Goal: Task Accomplishment & Management: Complete application form

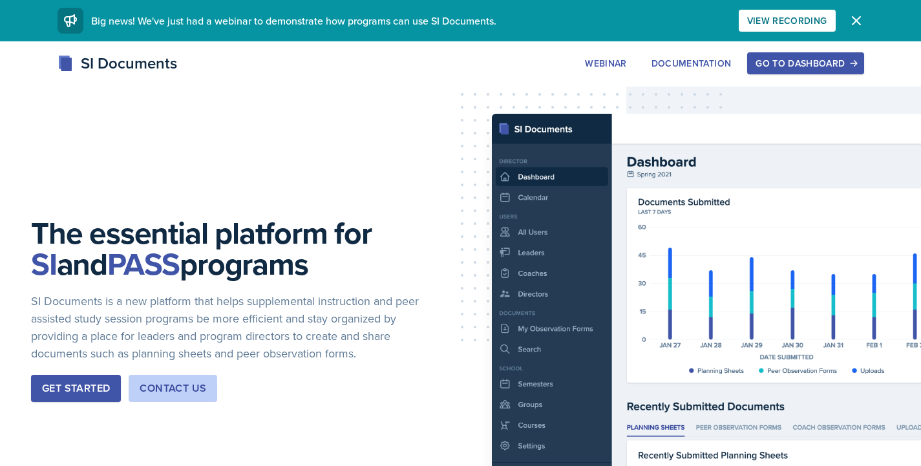
click at [835, 59] on div "Go to Dashboard" at bounding box center [806, 63] width 100 height 10
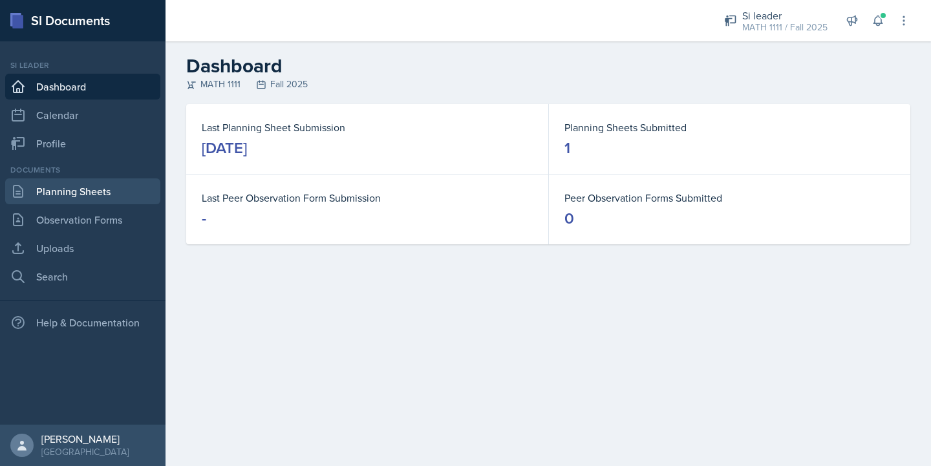
click at [64, 191] on link "Planning Sheets" at bounding box center [82, 191] width 155 height 26
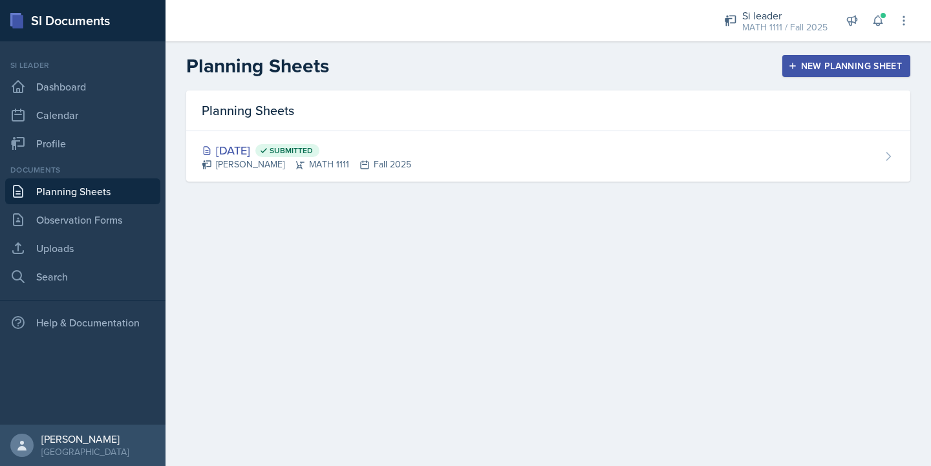
click at [798, 66] on div "New Planning Sheet" at bounding box center [845, 66] width 111 height 10
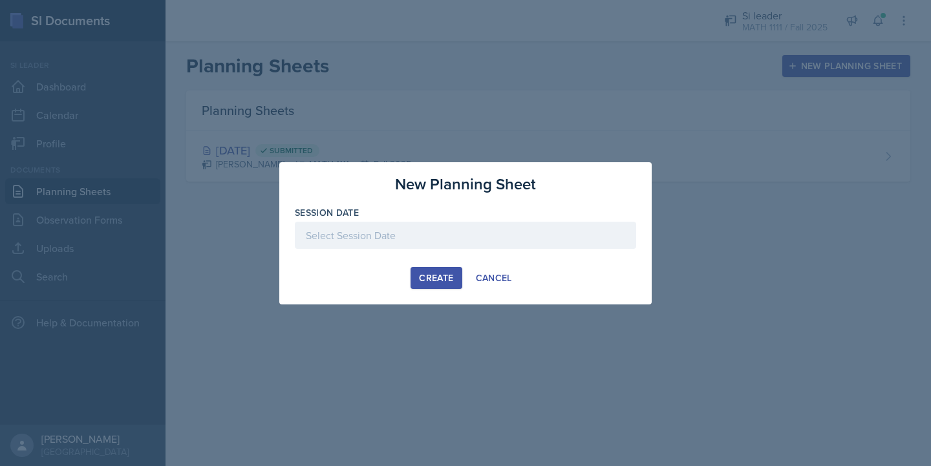
click at [394, 236] on div at bounding box center [465, 235] width 341 height 27
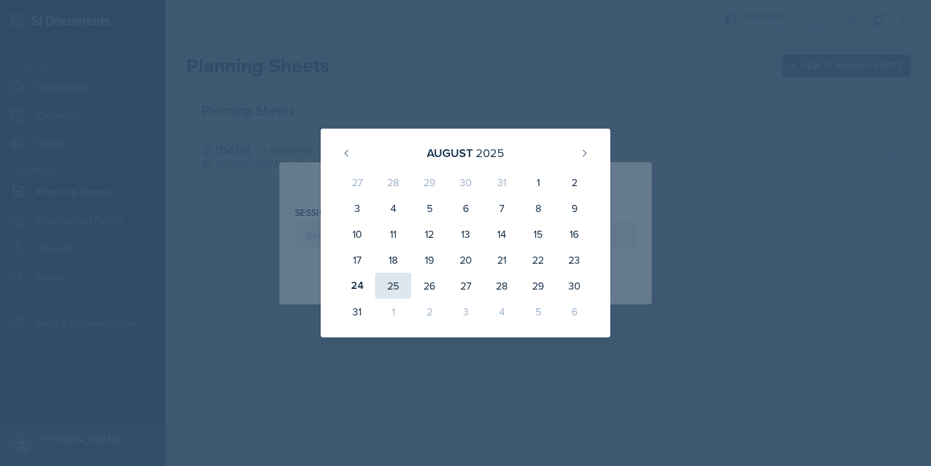
click at [394, 280] on div "25" at bounding box center [393, 286] width 36 height 26
type input "[DATE]"
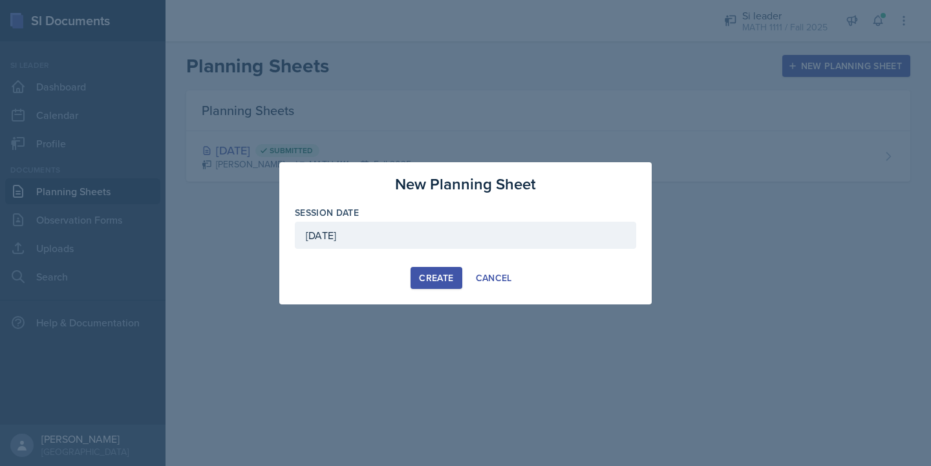
click at [440, 276] on div "Create" at bounding box center [436, 278] width 34 height 10
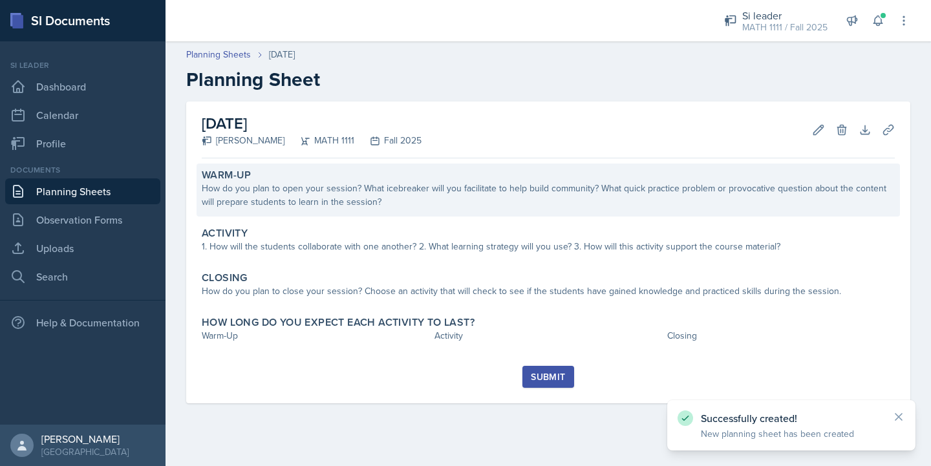
click at [388, 201] on div "How do you plan to open your session? What icebreaker will you facilitate to he…" at bounding box center [548, 195] width 693 height 27
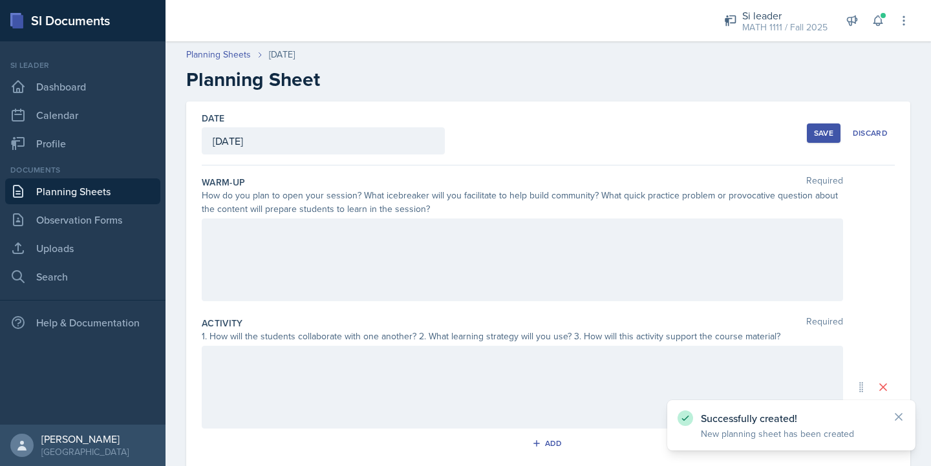
click at [372, 260] on div at bounding box center [522, 259] width 641 height 83
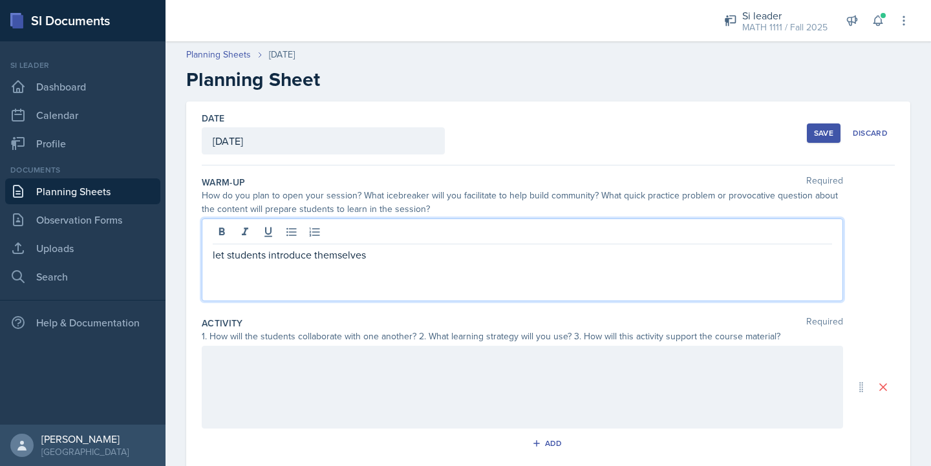
click at [354, 380] on div at bounding box center [522, 387] width 641 height 83
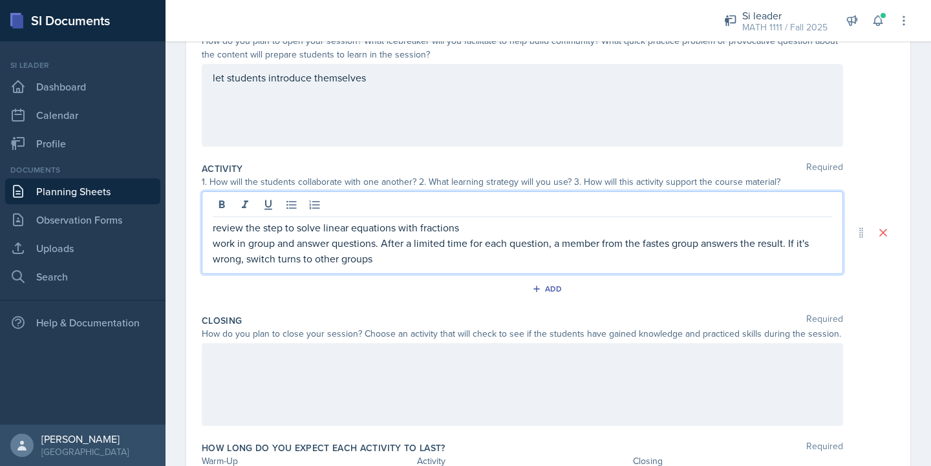
scroll to position [238, 0]
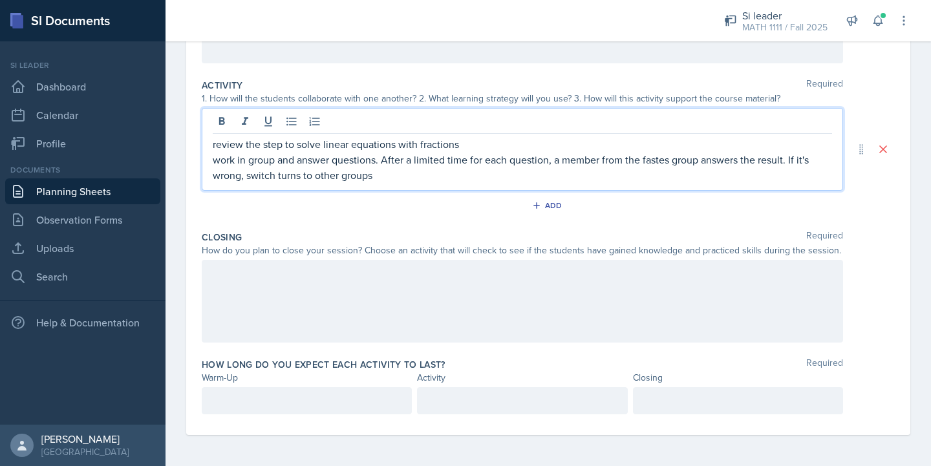
click at [273, 284] on div at bounding box center [522, 301] width 641 height 83
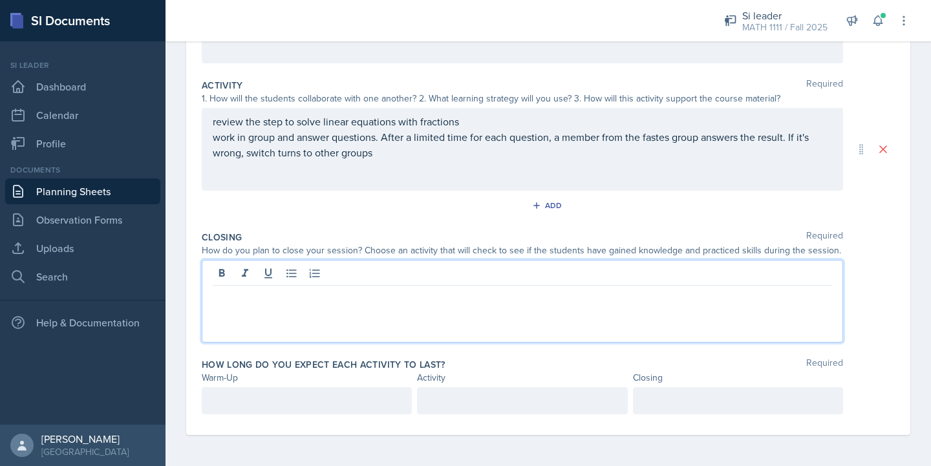
click at [396, 157] on p "work in group and answer questions. After a limited time for each question, a m…" at bounding box center [522, 144] width 619 height 31
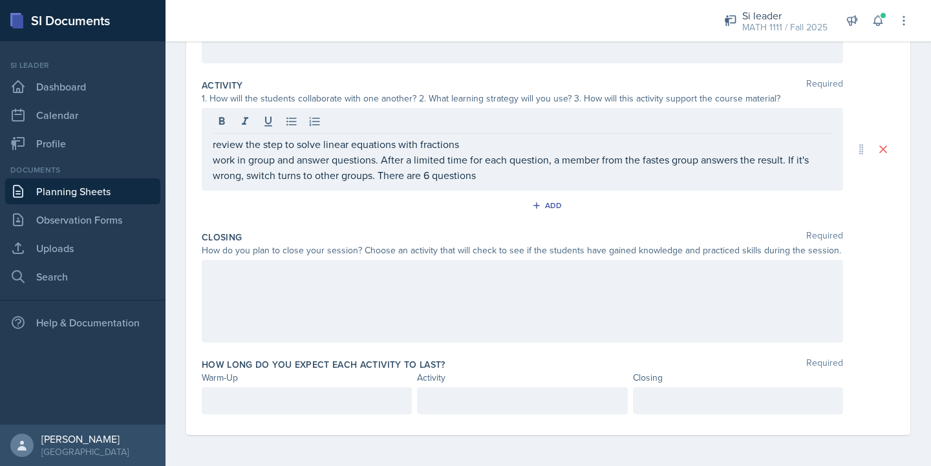
click at [207, 302] on div at bounding box center [522, 301] width 641 height 83
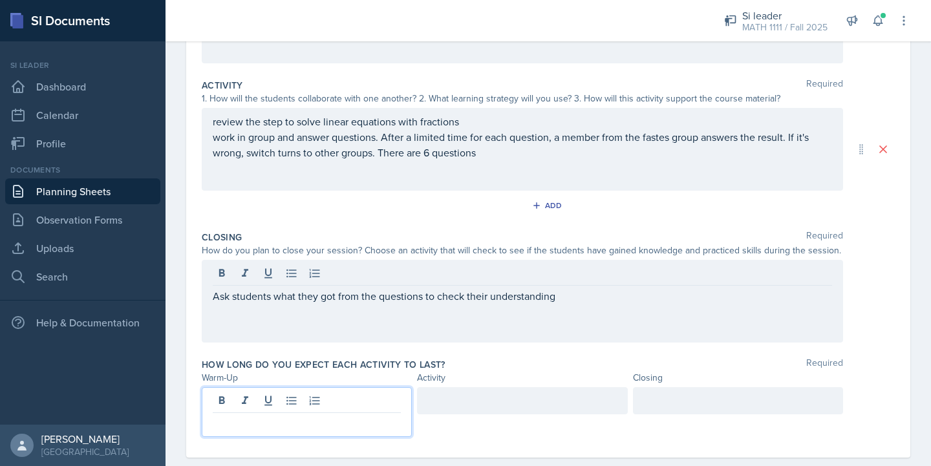
click at [270, 401] on div at bounding box center [307, 412] width 210 height 50
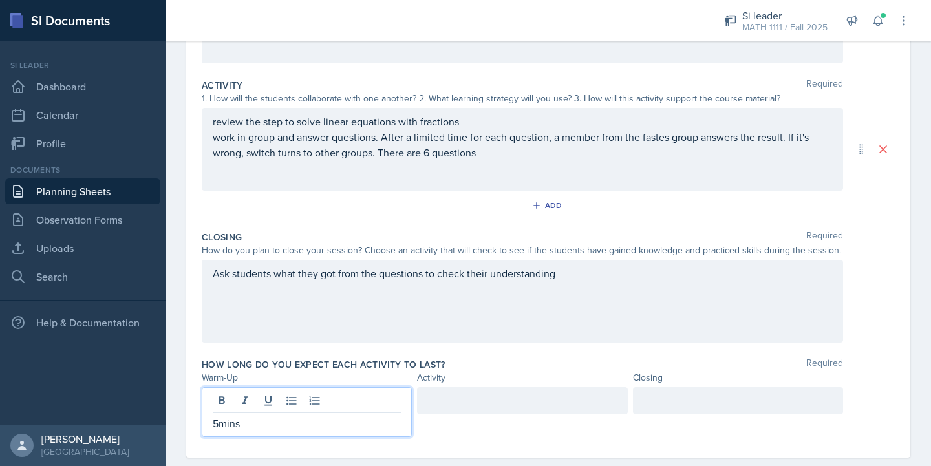
click at [458, 418] on div at bounding box center [522, 412] width 210 height 50
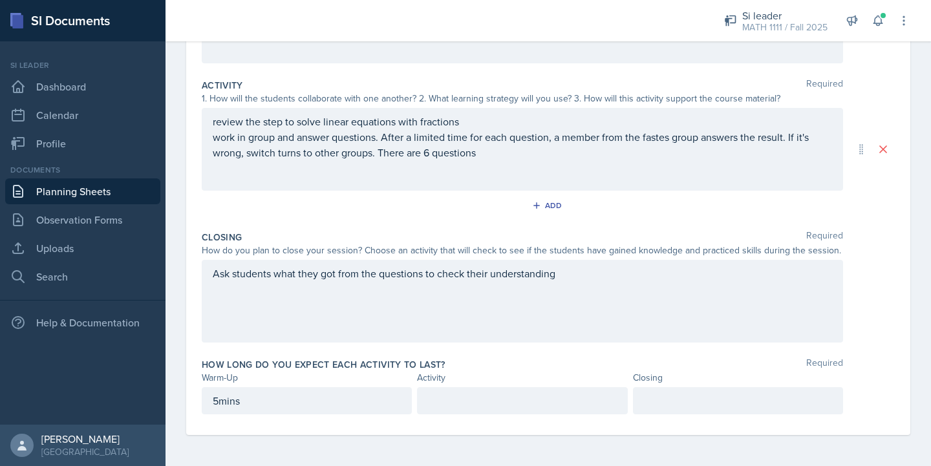
click at [460, 404] on div at bounding box center [522, 400] width 210 height 27
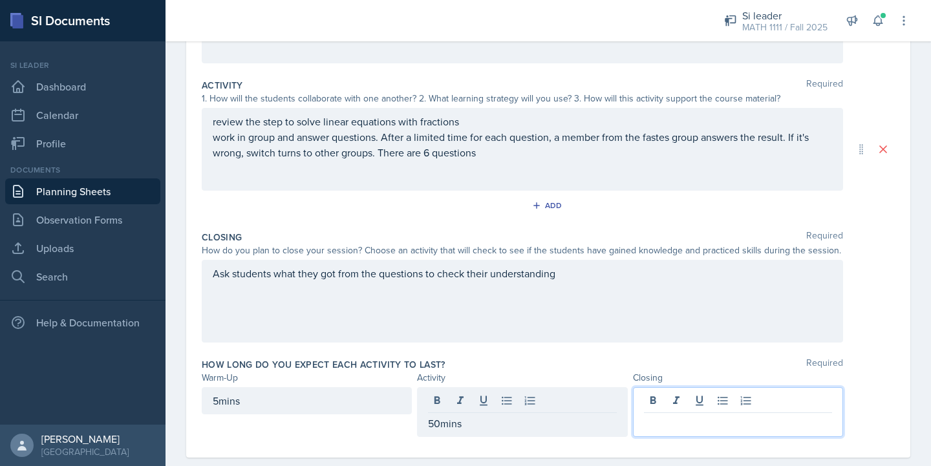
click at [662, 405] on div at bounding box center [738, 412] width 210 height 50
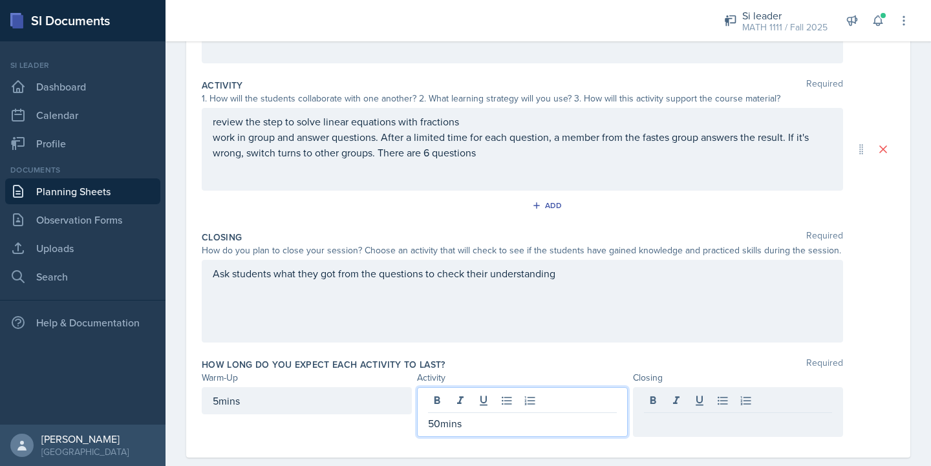
drag, startPoint x: 469, startPoint y: 407, endPoint x: 418, endPoint y: 404, distance: 51.2
click at [418, 404] on div "50mins" at bounding box center [522, 412] width 210 height 50
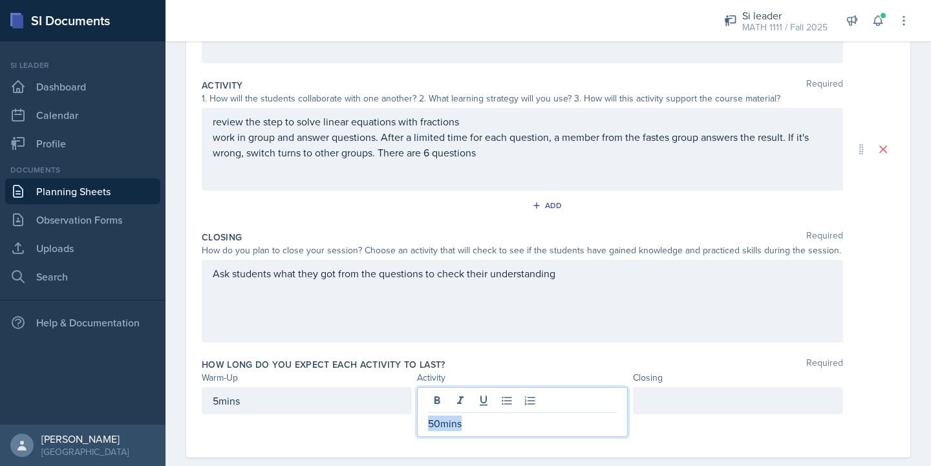
drag, startPoint x: 467, startPoint y: 418, endPoint x: 418, endPoint y: 419, distance: 49.1
click at [418, 419] on div "50mins" at bounding box center [522, 412] width 210 height 50
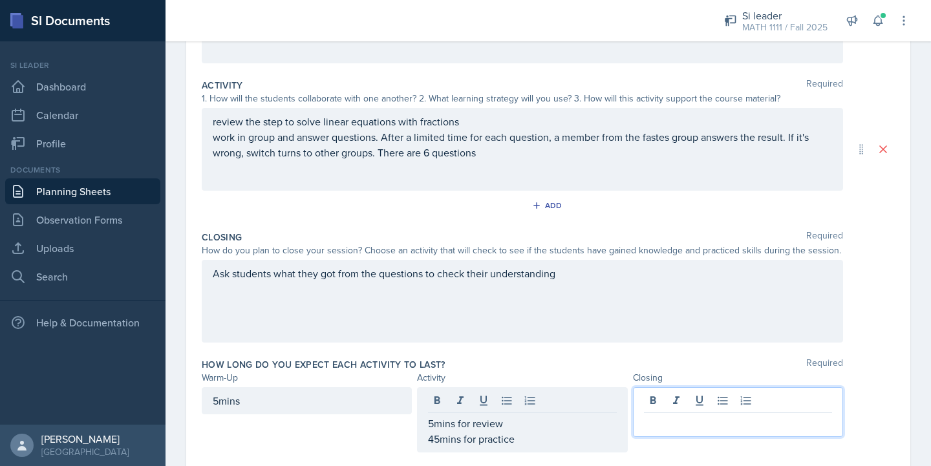
click at [650, 405] on div at bounding box center [738, 412] width 210 height 50
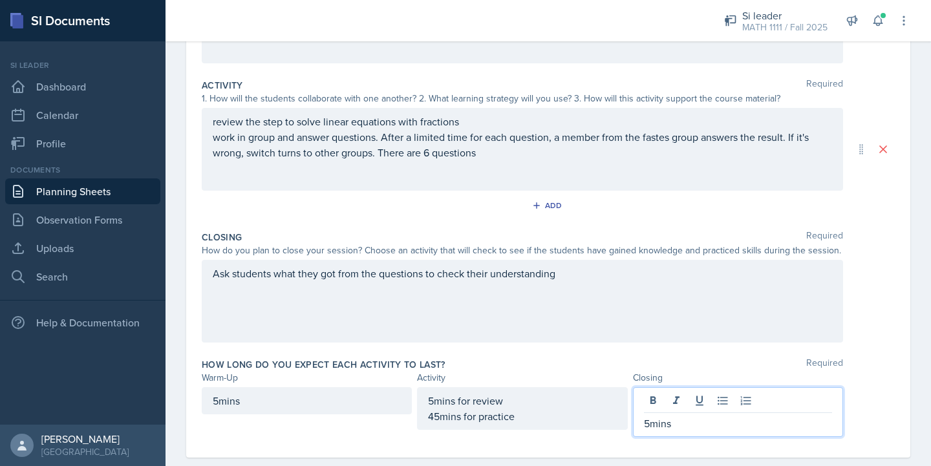
click at [869, 302] on div "Ask students what they got from the questions to check their understanding" at bounding box center [548, 301] width 693 height 83
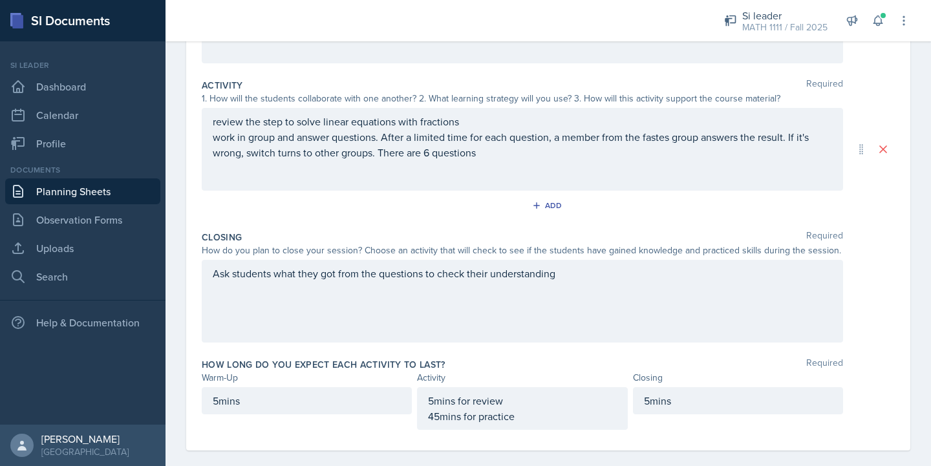
scroll to position [0, 0]
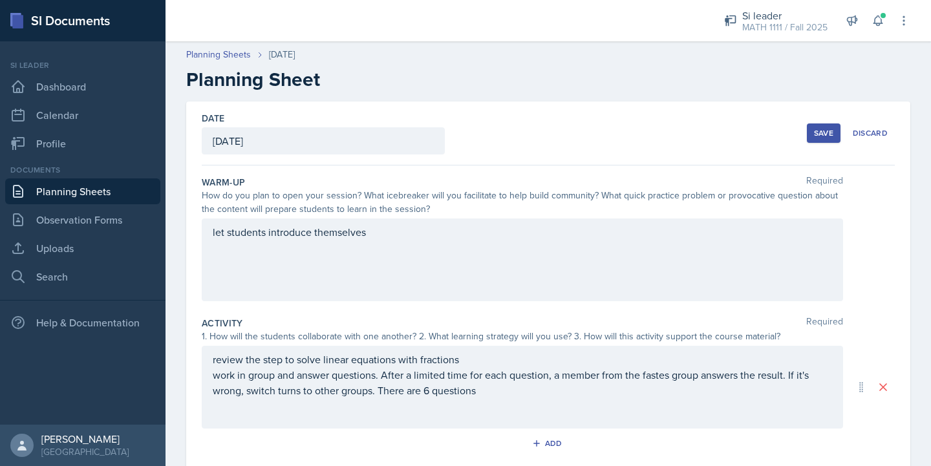
click at [814, 136] on div "Save" at bounding box center [823, 133] width 19 height 10
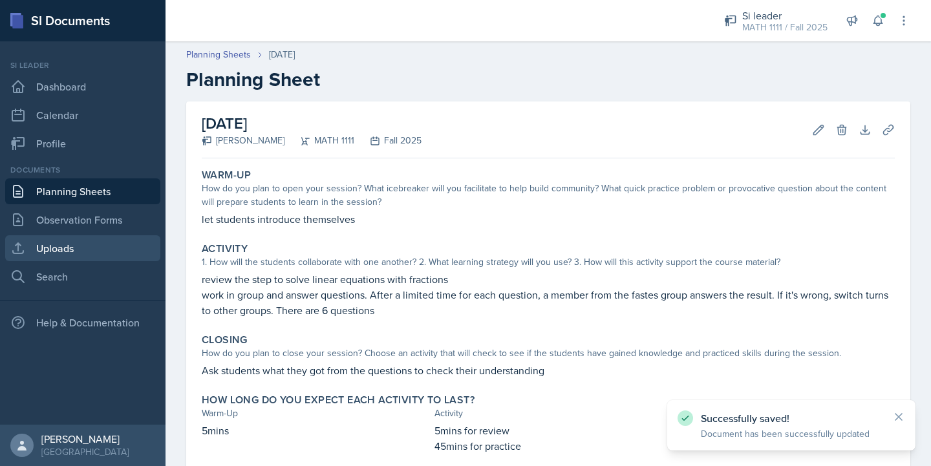
click at [69, 243] on link "Uploads" at bounding box center [82, 248] width 155 height 26
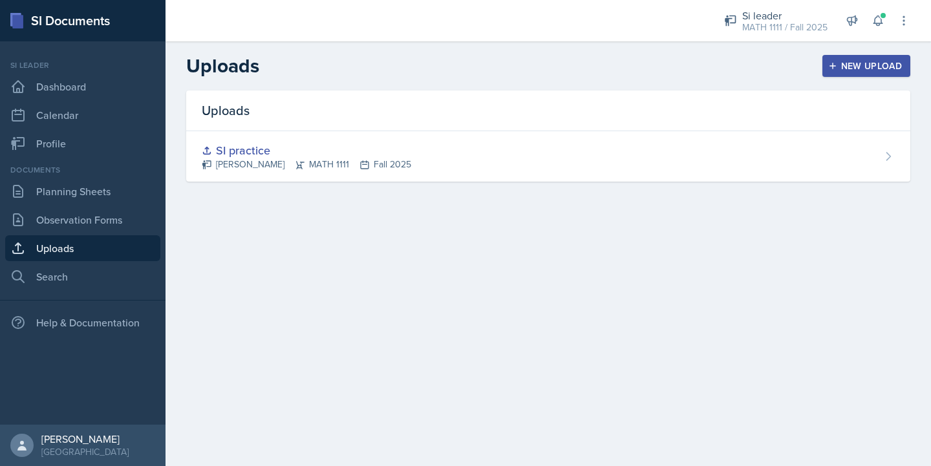
click at [860, 65] on div "New Upload" at bounding box center [867, 66] width 72 height 10
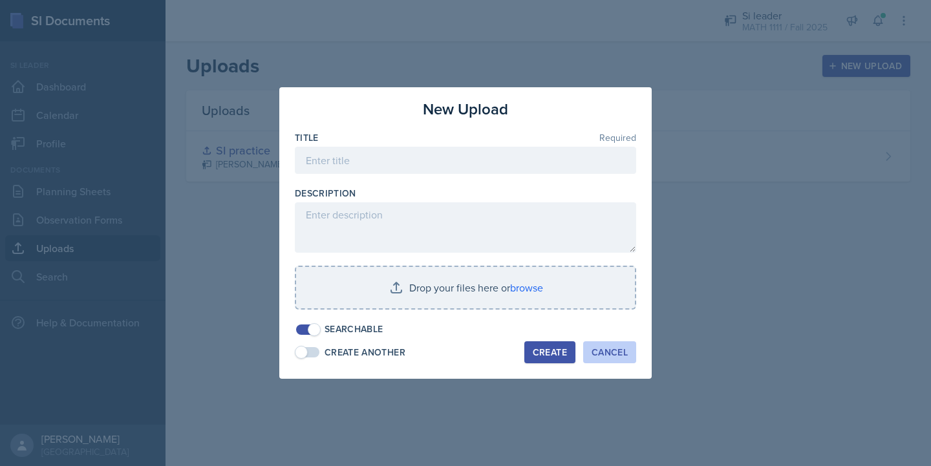
click at [613, 354] on div "Cancel" at bounding box center [609, 352] width 36 height 10
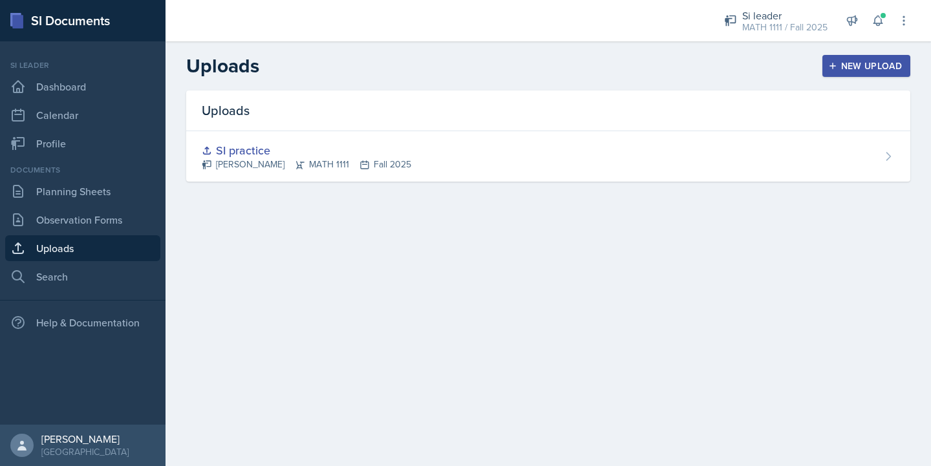
click at [841, 65] on div "New Upload" at bounding box center [867, 66] width 72 height 10
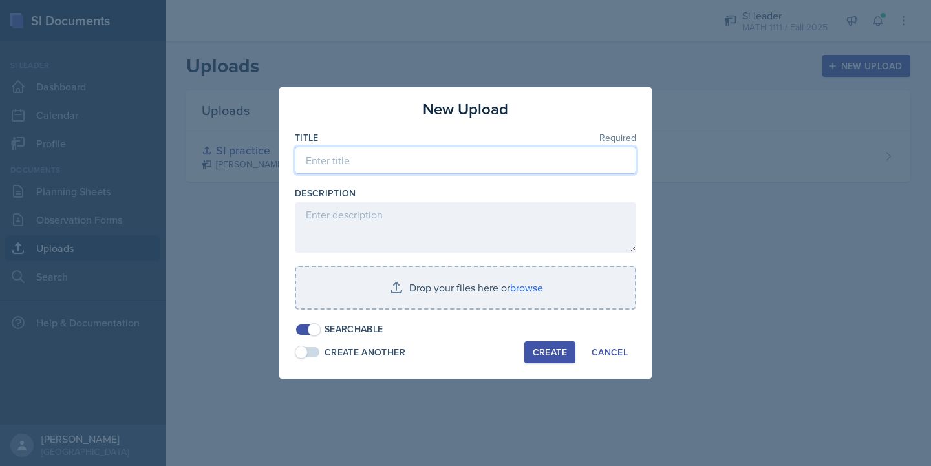
click at [383, 165] on input at bounding box center [465, 160] width 341 height 27
type input "F"
type input "L"
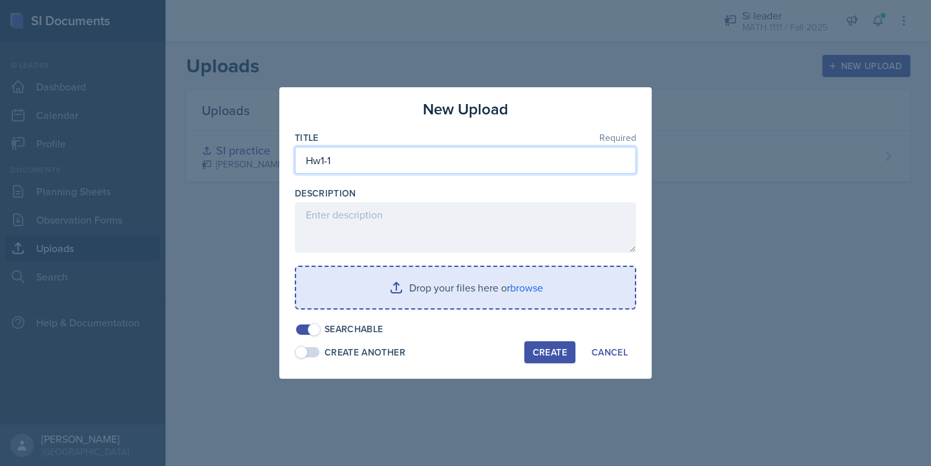
type input "Hw1-1"
click at [397, 288] on input "file" at bounding box center [465, 287] width 339 height 41
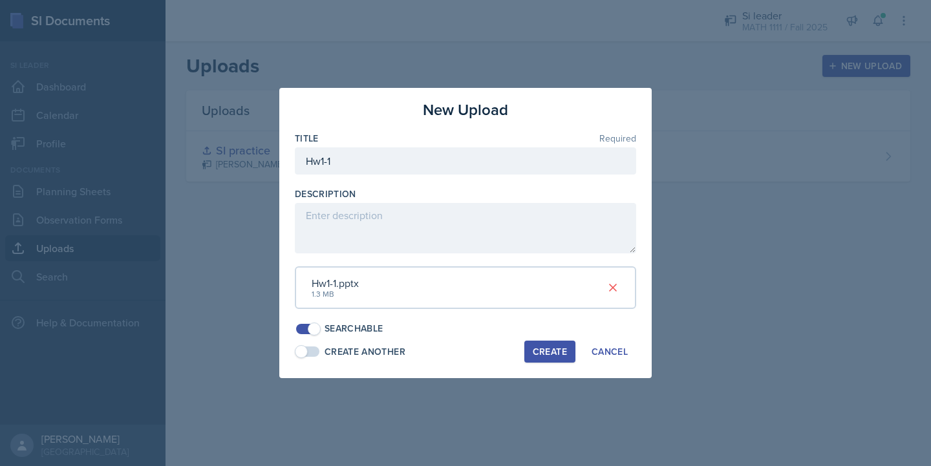
click at [544, 350] on div "Create" at bounding box center [550, 351] width 34 height 10
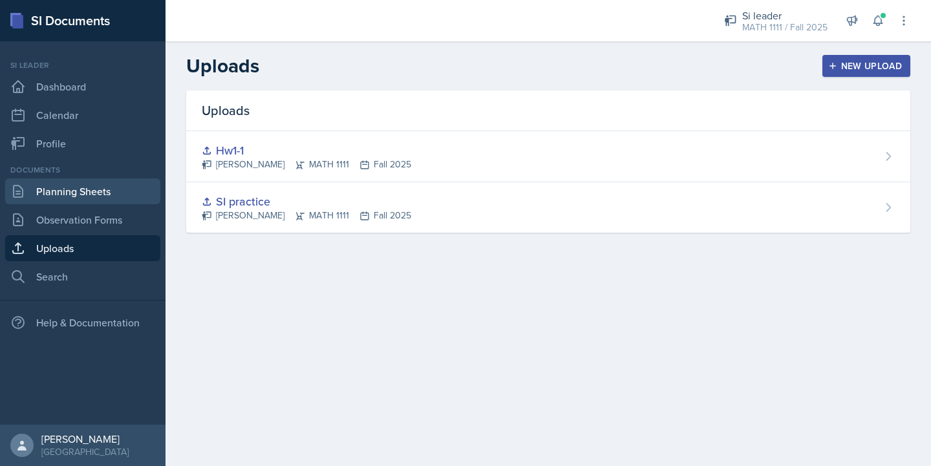
click at [84, 193] on link "Planning Sheets" at bounding box center [82, 191] width 155 height 26
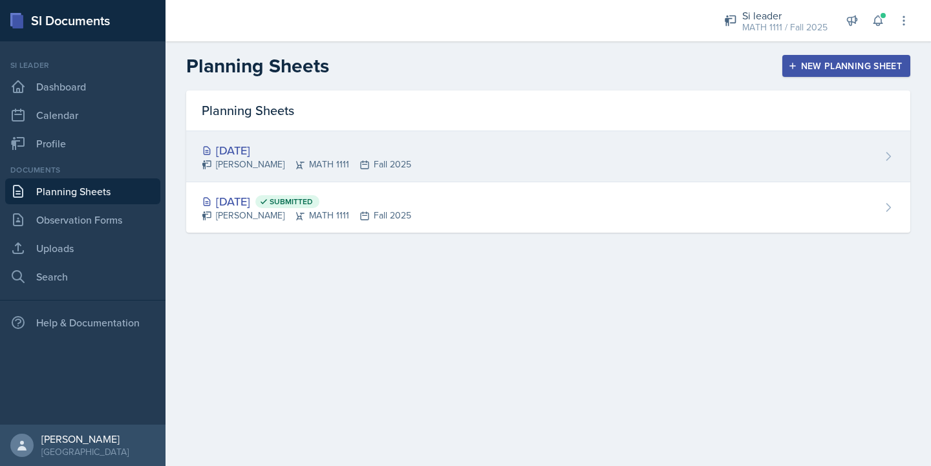
click at [739, 158] on div "[DATE] [PERSON_NAME] MATH 1111 Fall 2025" at bounding box center [548, 156] width 724 height 51
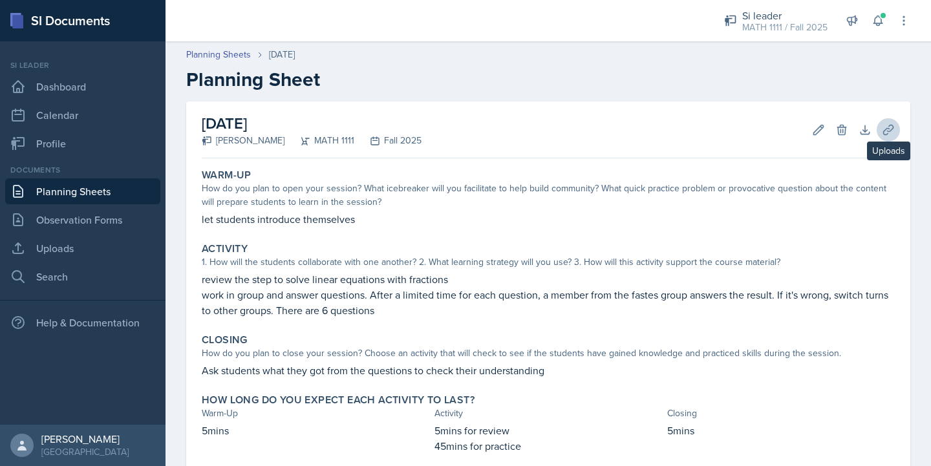
click at [883, 134] on icon at bounding box center [888, 130] width 10 height 10
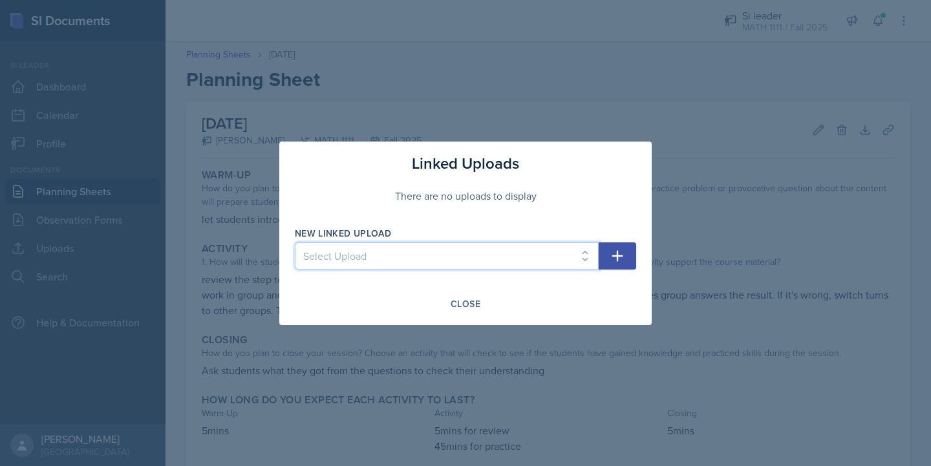
select select "68a2bde2-f24a-4f41-b826-007153b2d171"
click at [604, 253] on button "button" at bounding box center [616, 255] width 37 height 27
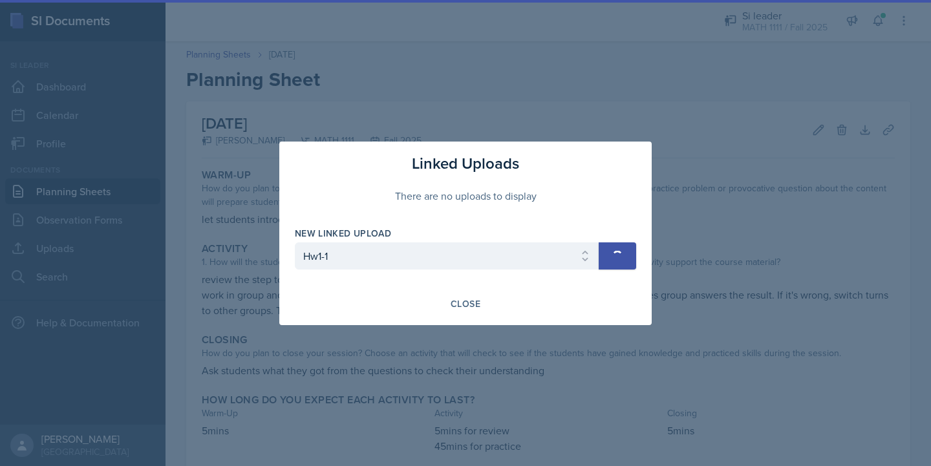
select select
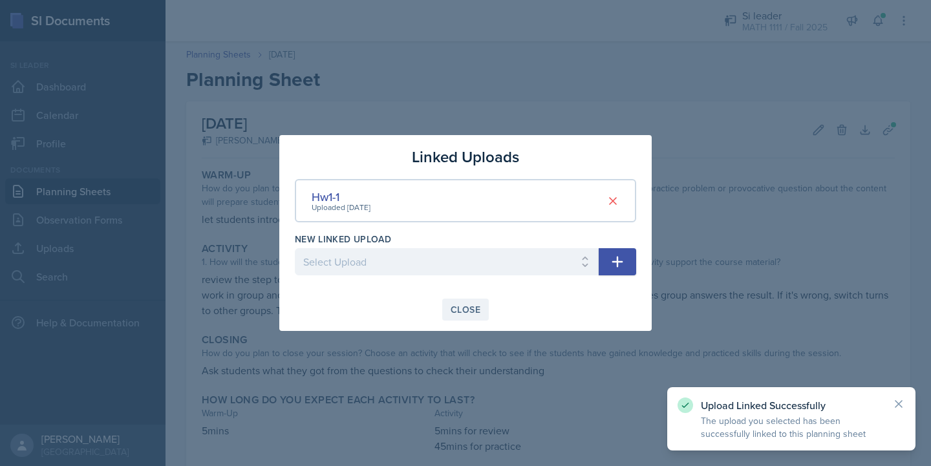
click at [469, 313] on div "Close" at bounding box center [465, 309] width 30 height 10
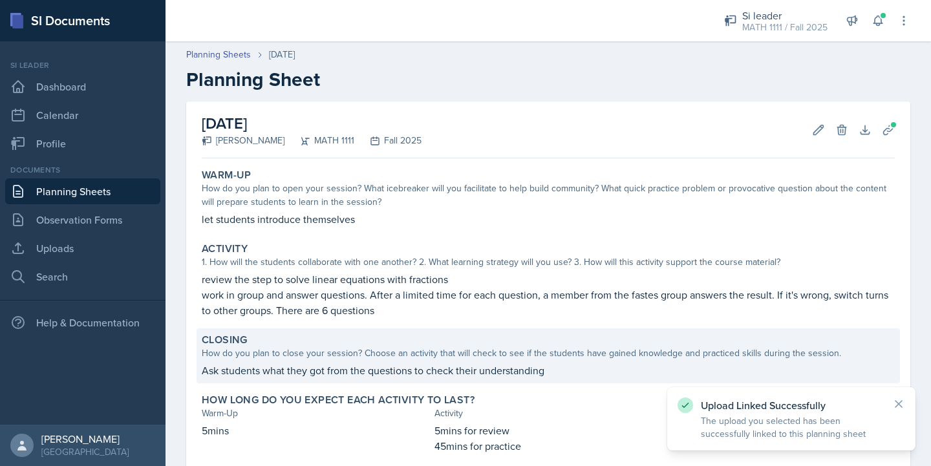
scroll to position [77, 0]
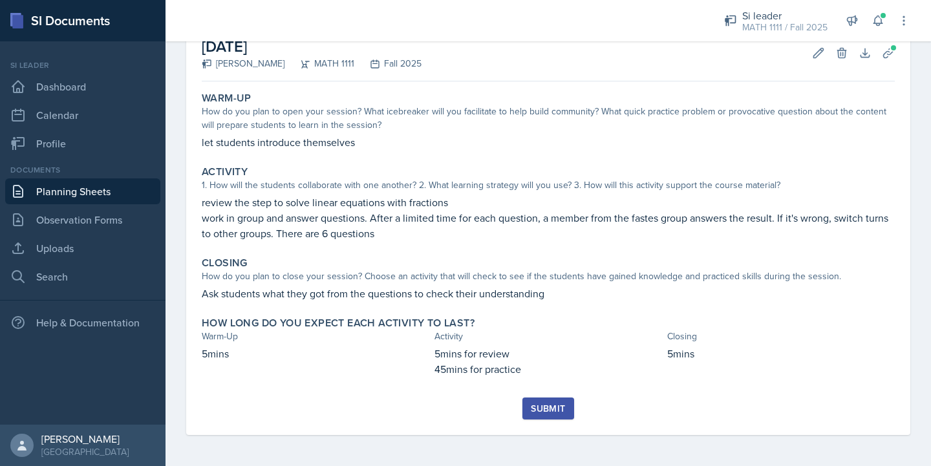
click at [547, 410] on div "Submit" at bounding box center [548, 408] width 34 height 10
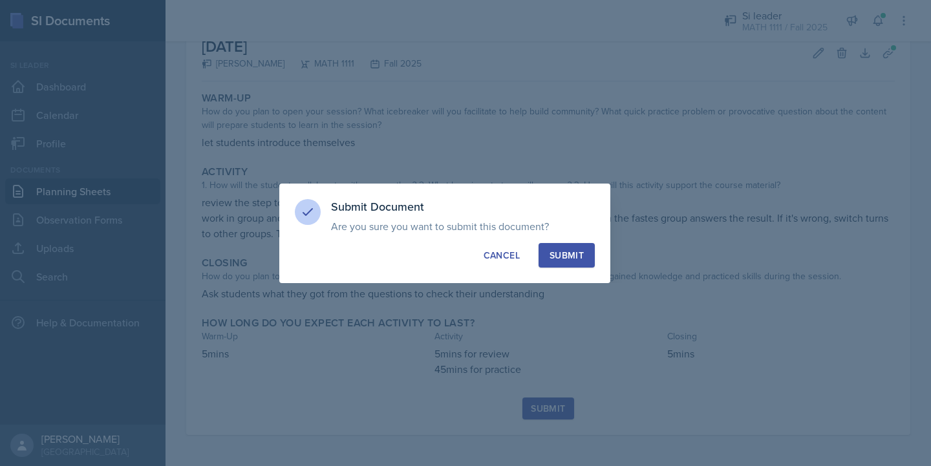
click at [566, 260] on div "Submit" at bounding box center [566, 255] width 34 height 13
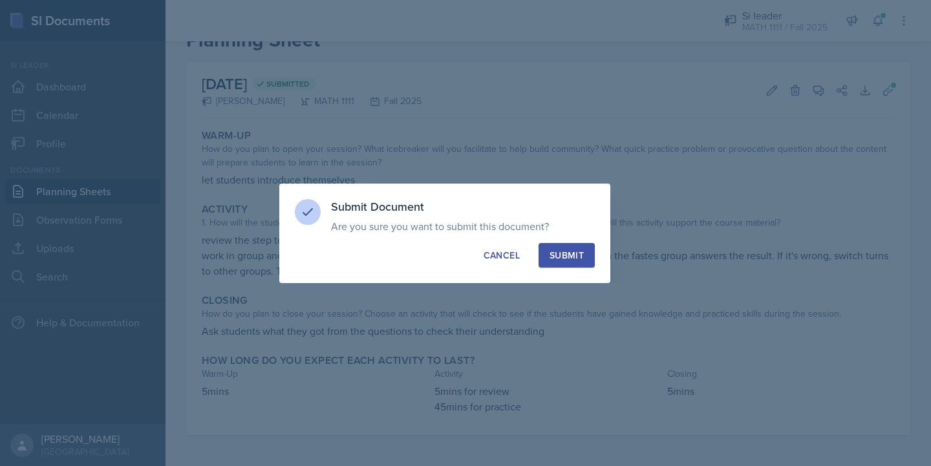
scroll to position [39, 0]
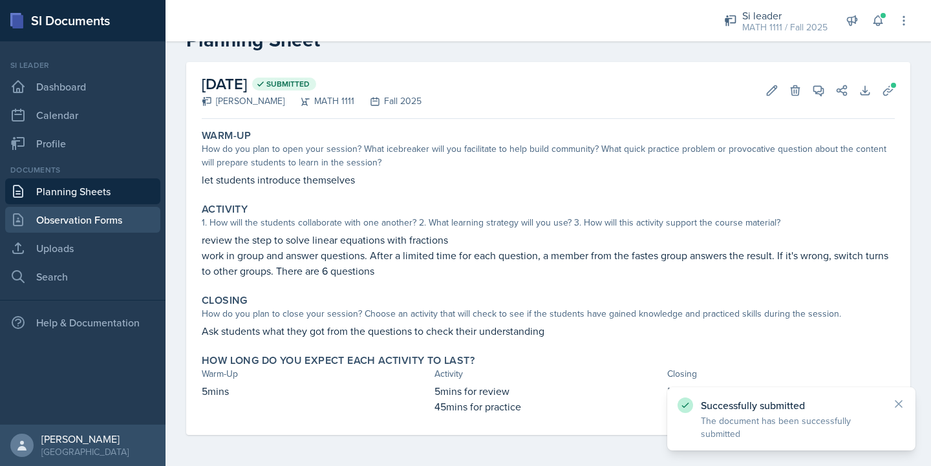
click at [95, 224] on link "Observation Forms" at bounding box center [82, 220] width 155 height 26
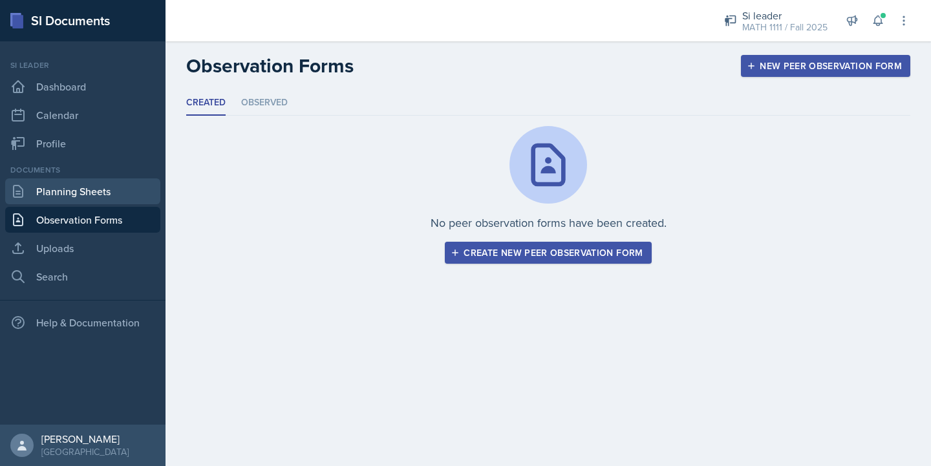
click at [83, 189] on link "Planning Sheets" at bounding box center [82, 191] width 155 height 26
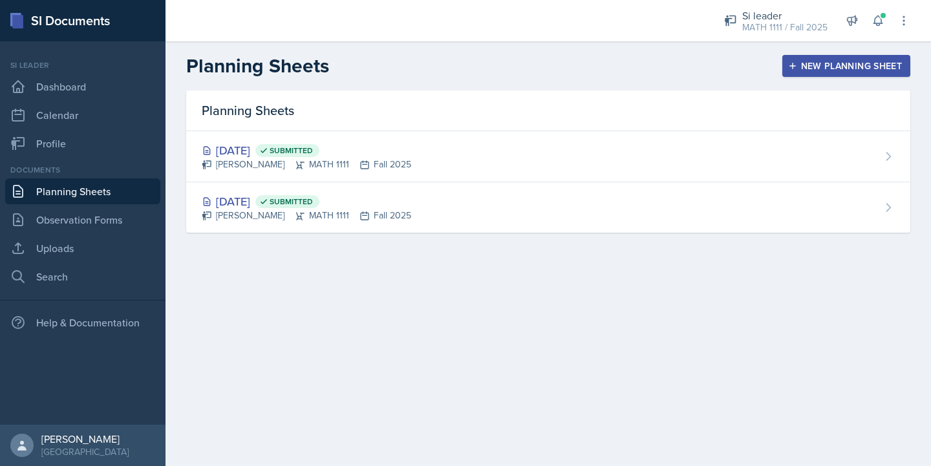
click at [800, 63] on div "New Planning Sheet" at bounding box center [845, 66] width 111 height 10
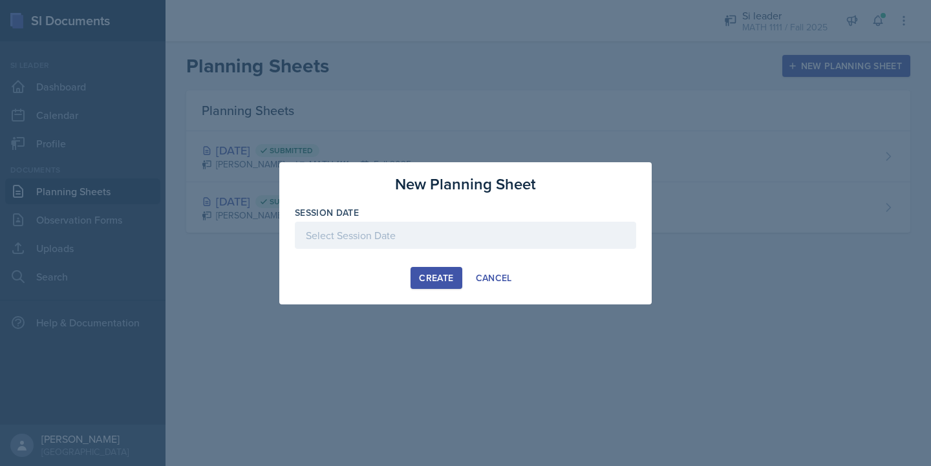
click at [446, 234] on div at bounding box center [465, 235] width 341 height 27
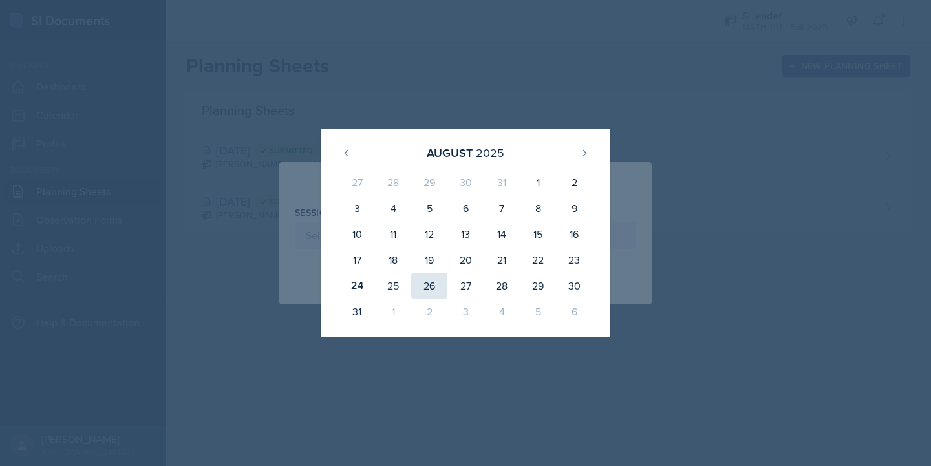
click at [425, 290] on div "26" at bounding box center [429, 286] width 36 height 26
type input "[DATE]"
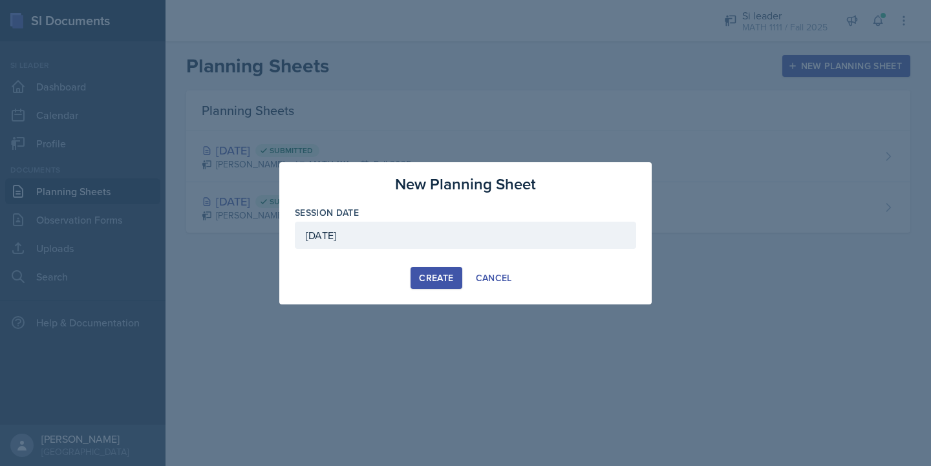
click at [441, 279] on div "Create" at bounding box center [436, 278] width 34 height 10
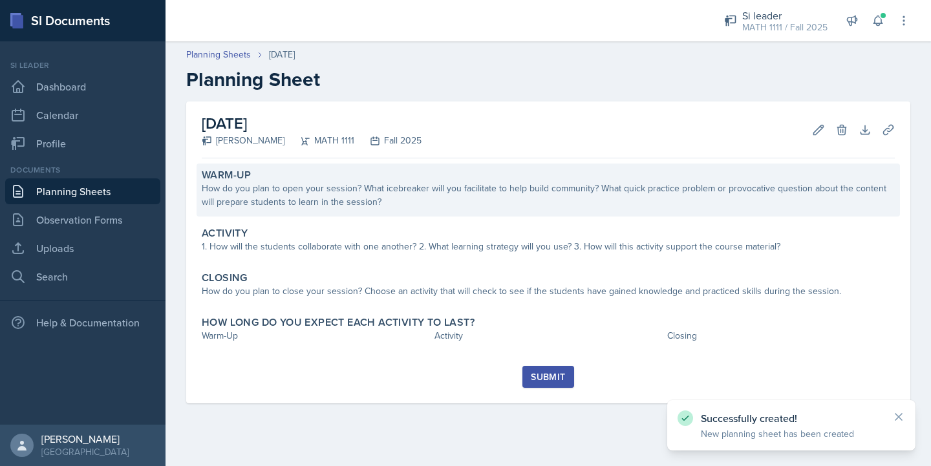
click at [440, 204] on div "How do you plan to open your session? What icebreaker will you facilitate to he…" at bounding box center [548, 195] width 693 height 27
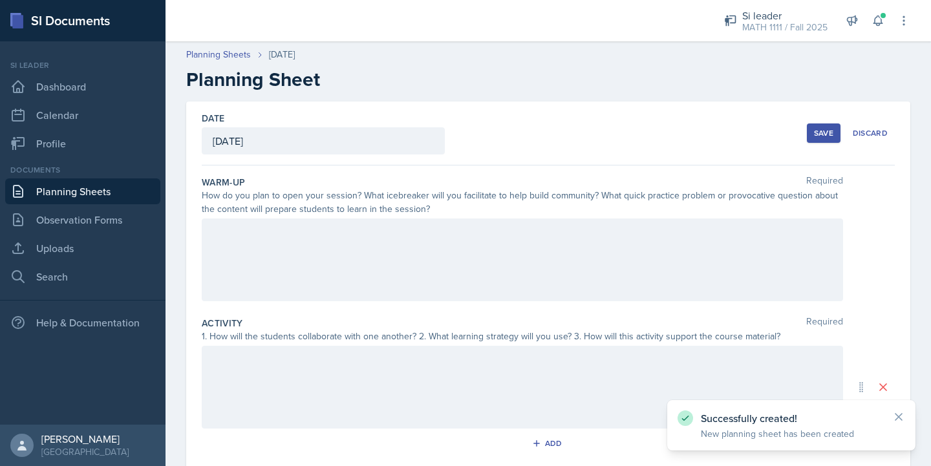
click at [418, 257] on div at bounding box center [522, 259] width 641 height 83
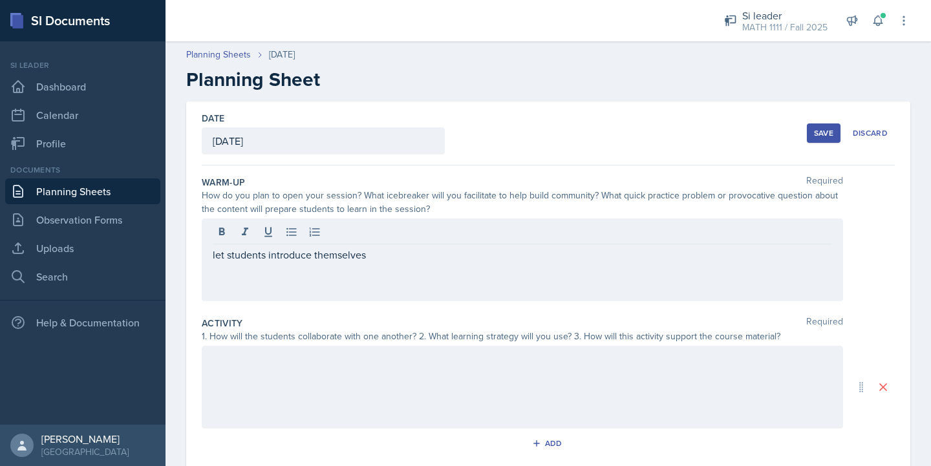
click at [328, 380] on div at bounding box center [522, 387] width 641 height 83
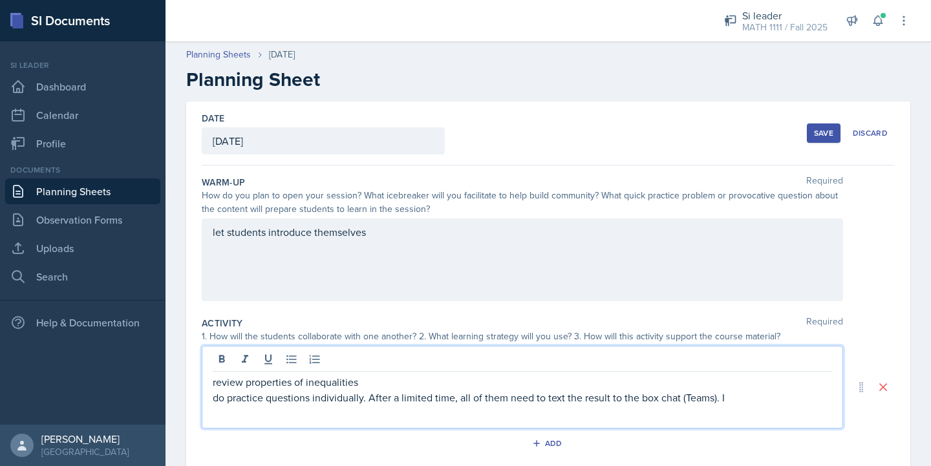
click at [745, 397] on p "do practice questions individually. After a limited time, all of them need to t…" at bounding box center [522, 398] width 619 height 16
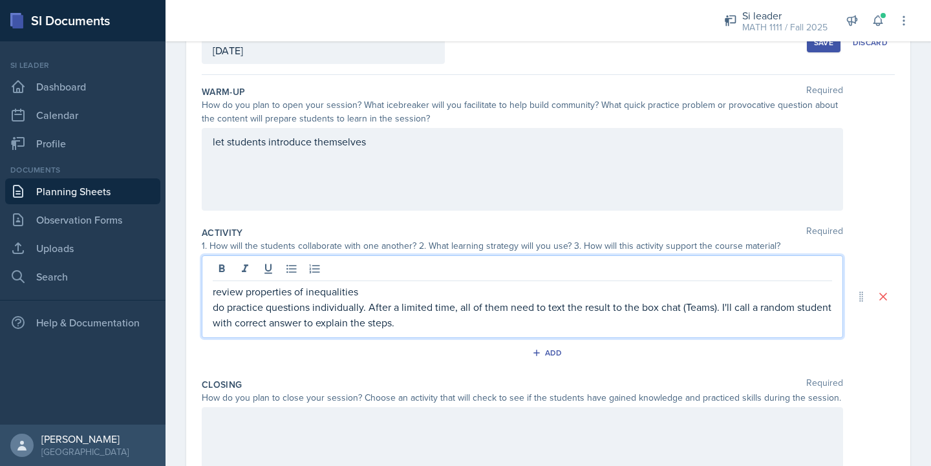
scroll to position [238, 0]
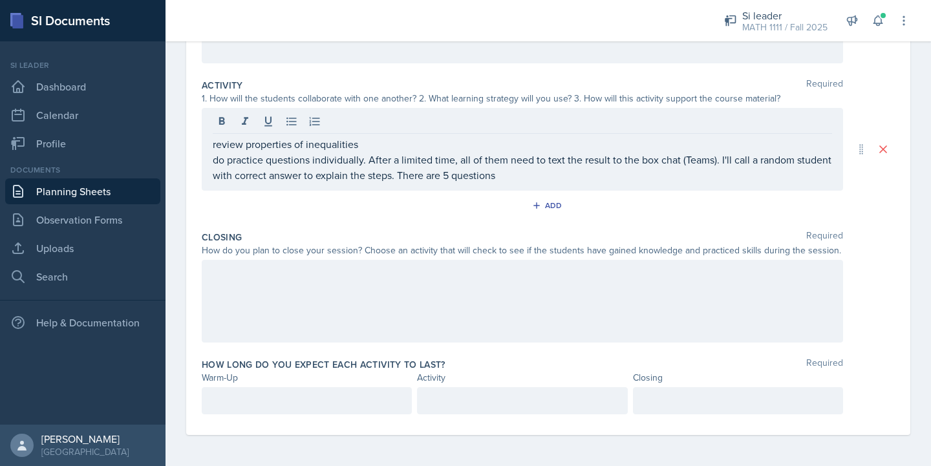
click at [313, 300] on div at bounding box center [522, 301] width 641 height 83
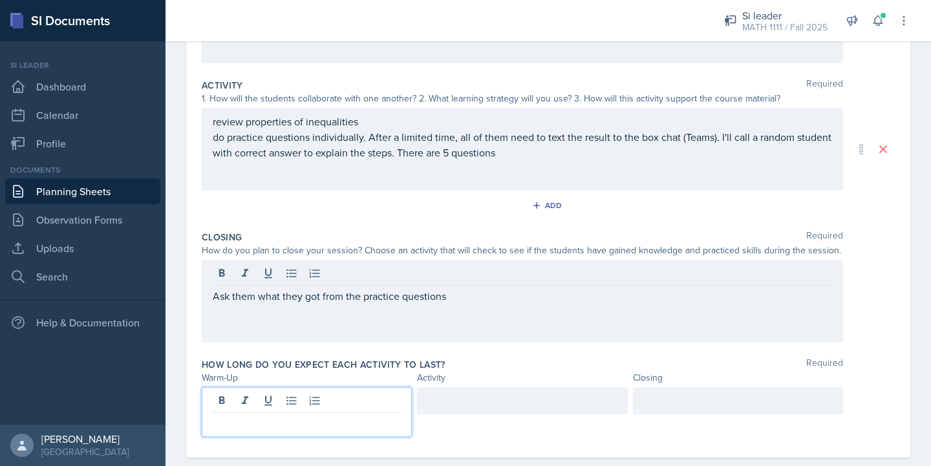
click at [246, 397] on div at bounding box center [307, 412] width 210 height 50
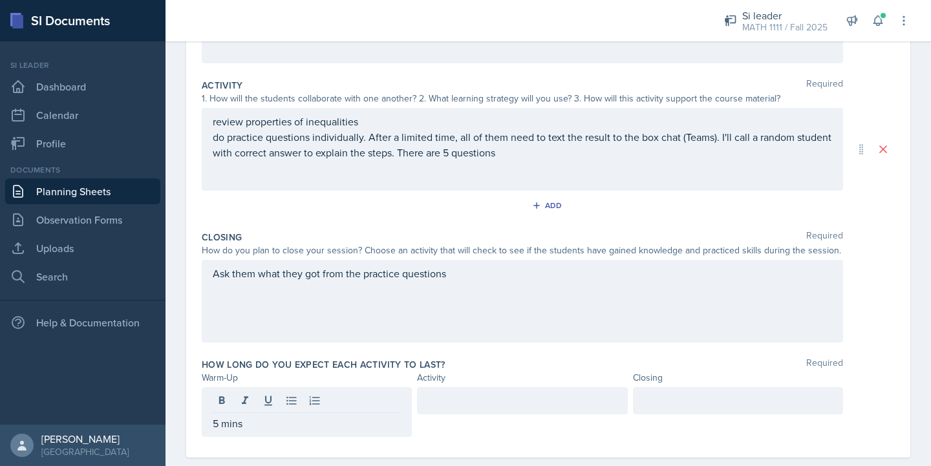
click at [463, 392] on div at bounding box center [522, 400] width 210 height 27
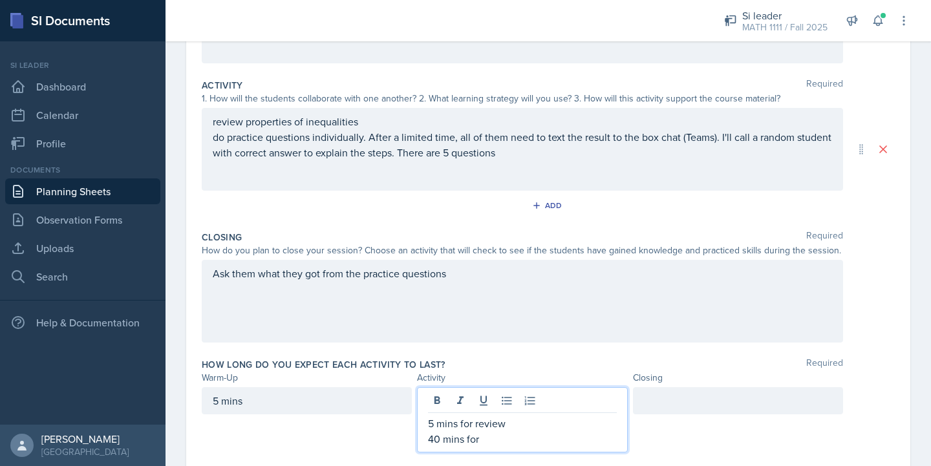
click at [436, 440] on p "40 mins for" at bounding box center [522, 439] width 188 height 16
click at [490, 441] on p "35 mins for" at bounding box center [522, 439] width 188 height 16
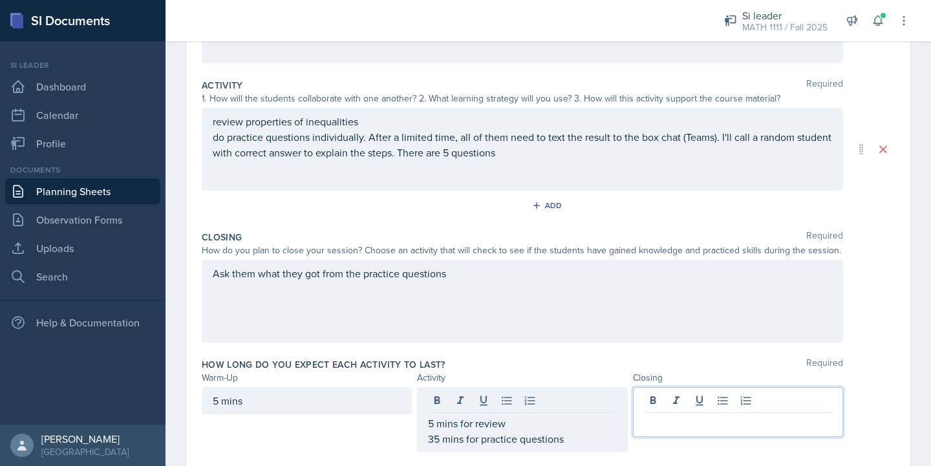
click at [668, 401] on div at bounding box center [738, 412] width 210 height 50
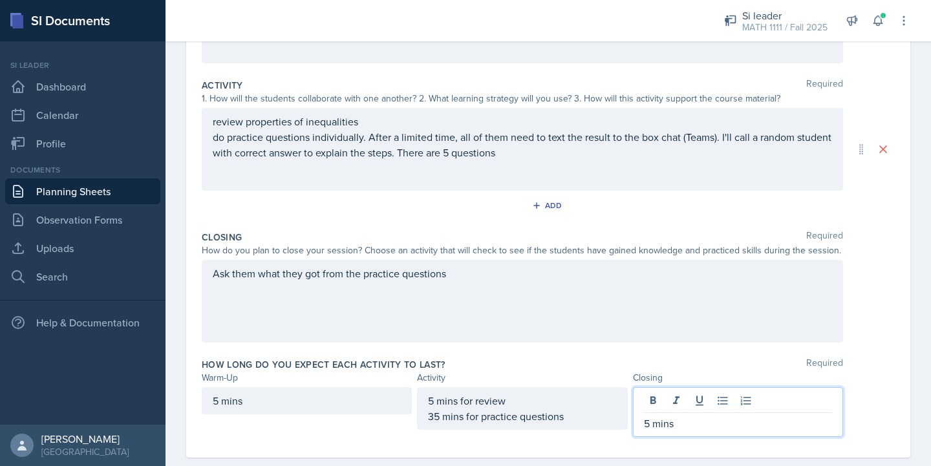
scroll to position [0, 0]
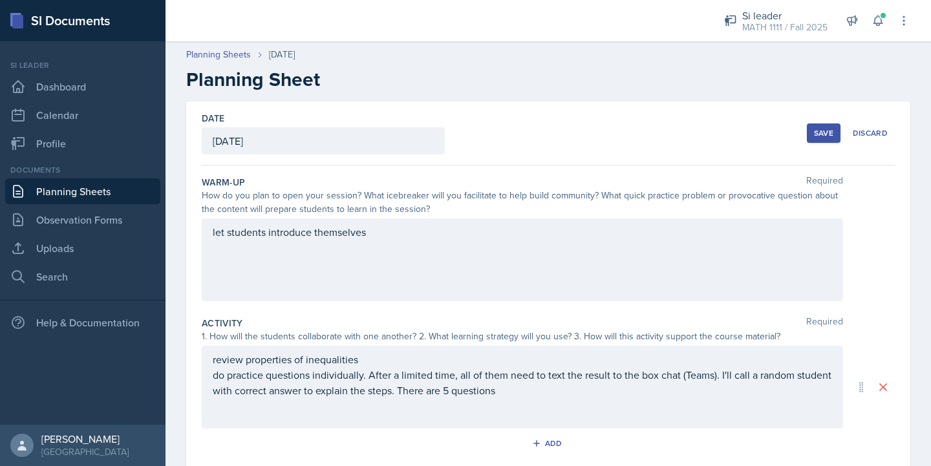
click at [821, 135] on div "Save" at bounding box center [823, 133] width 19 height 10
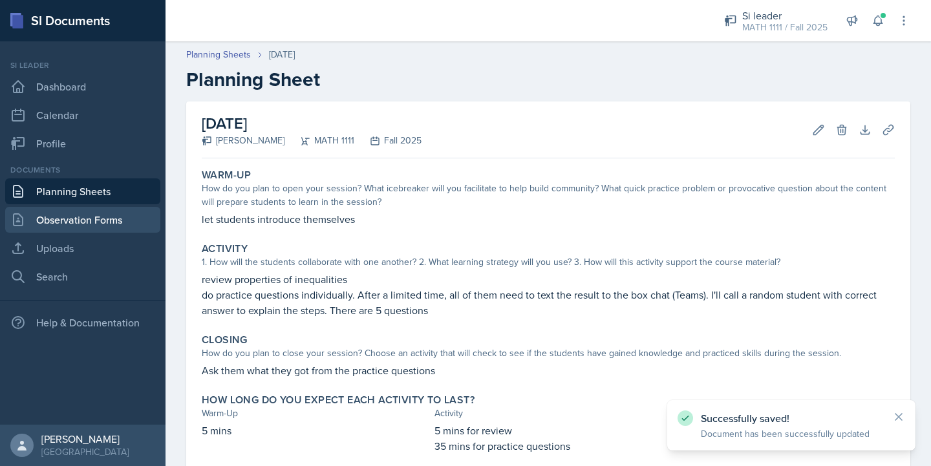
click at [111, 221] on link "Observation Forms" at bounding box center [82, 220] width 155 height 26
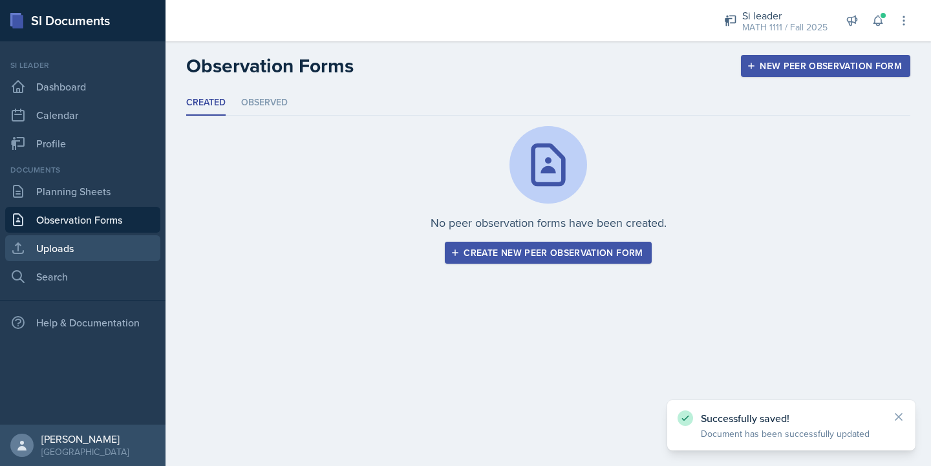
click at [53, 249] on link "Uploads" at bounding box center [82, 248] width 155 height 26
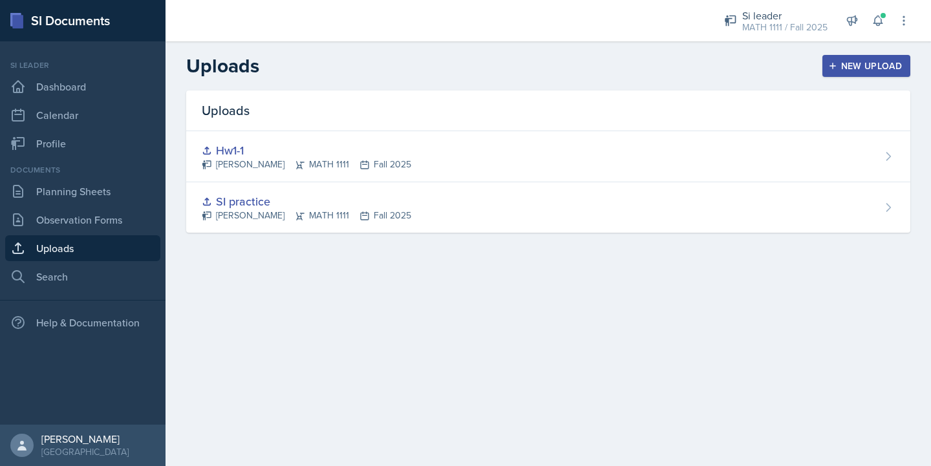
click at [889, 70] on div "New Upload" at bounding box center [867, 66] width 72 height 10
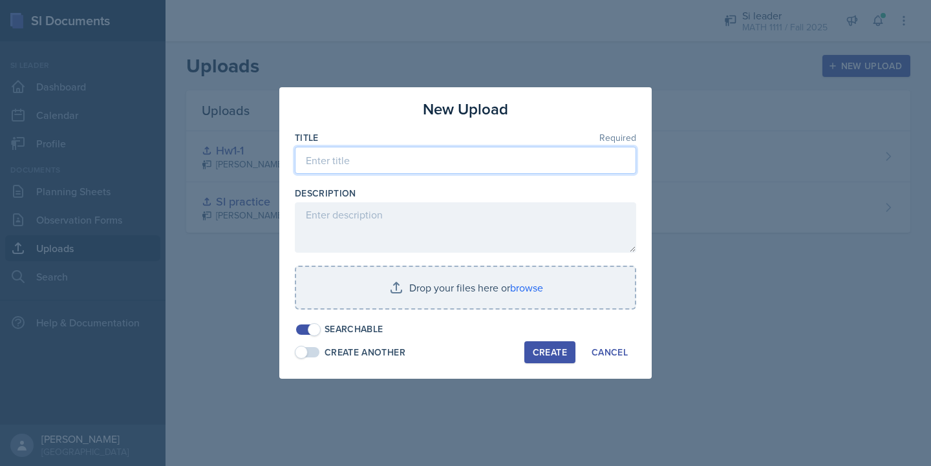
click at [434, 158] on input at bounding box center [465, 160] width 341 height 27
type input "h"
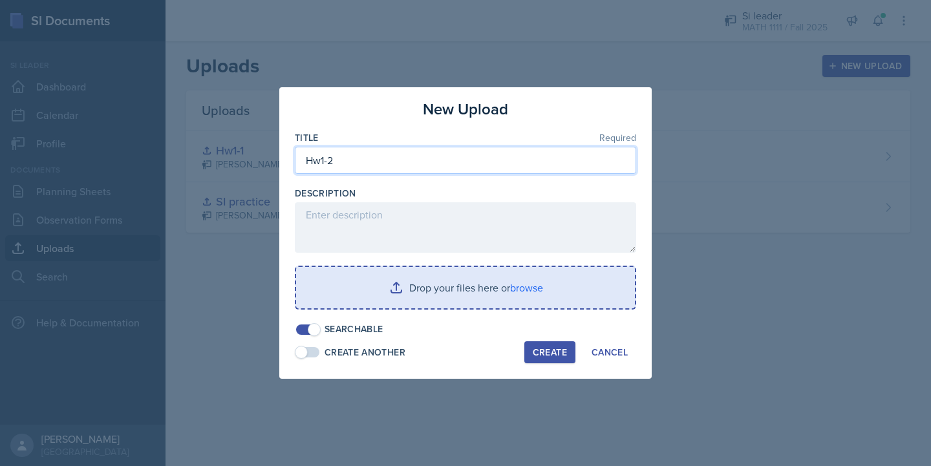
type input "Hw1-2"
click at [401, 288] on input "file" at bounding box center [465, 287] width 339 height 41
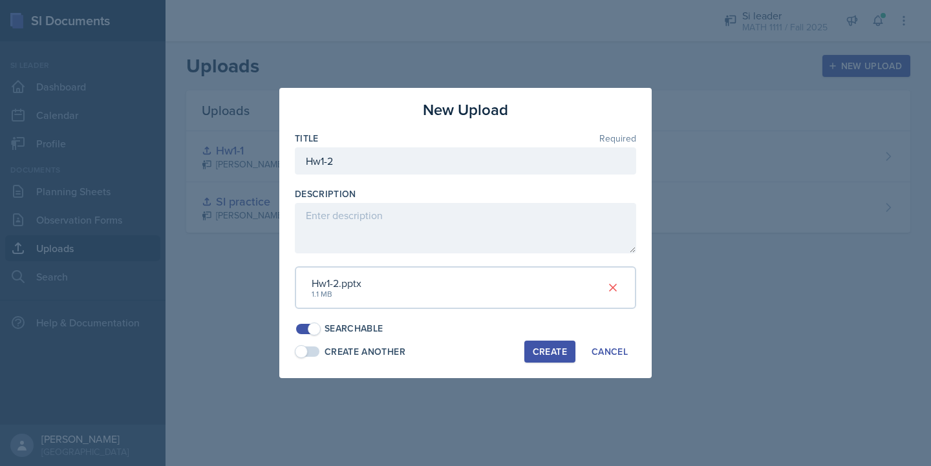
click at [555, 355] on button "Create" at bounding box center [549, 352] width 51 height 22
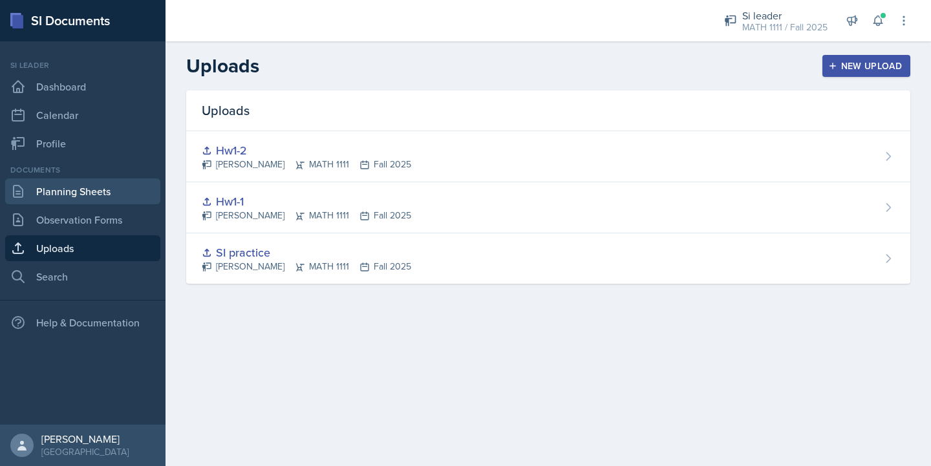
click at [103, 186] on link "Planning Sheets" at bounding box center [82, 191] width 155 height 26
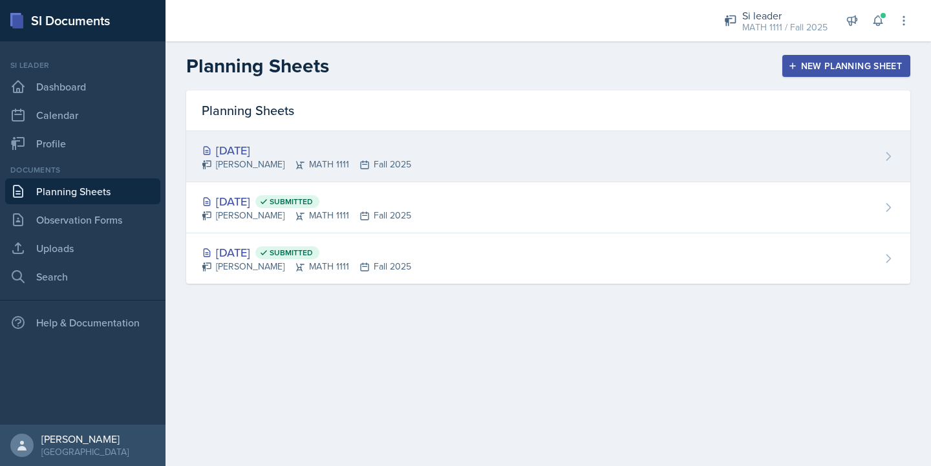
click at [511, 165] on div "[DATE] [PERSON_NAME] MATH 1111 Fall 2025" at bounding box center [548, 156] width 724 height 51
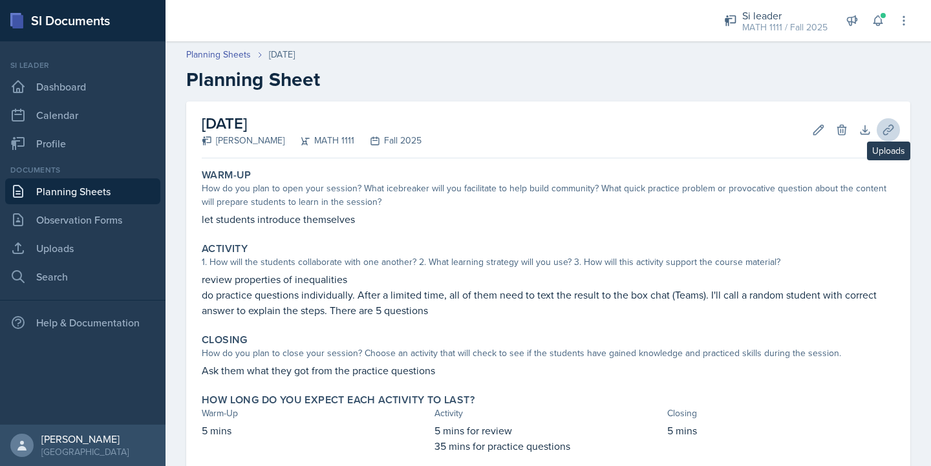
click at [882, 129] on icon at bounding box center [888, 129] width 13 height 13
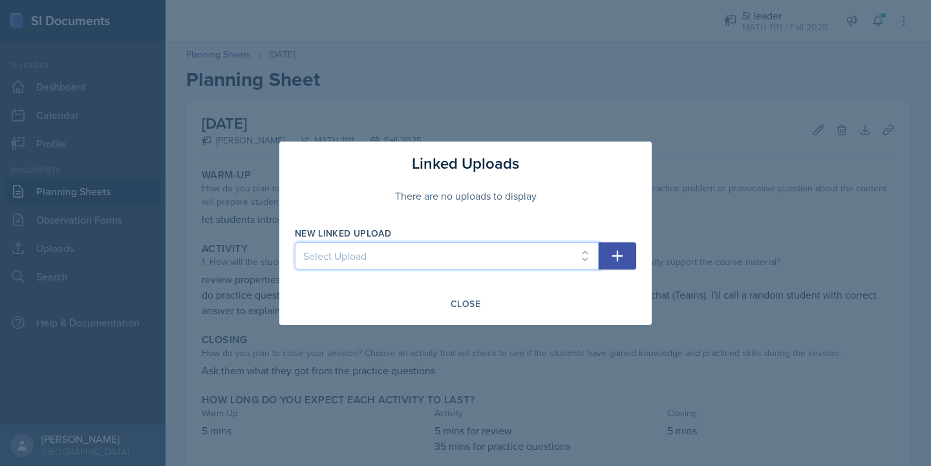
select select "ac2bbf73-7630-4db8-9654-85c00ba7488f"
click at [623, 256] on icon "button" at bounding box center [617, 256] width 16 height 16
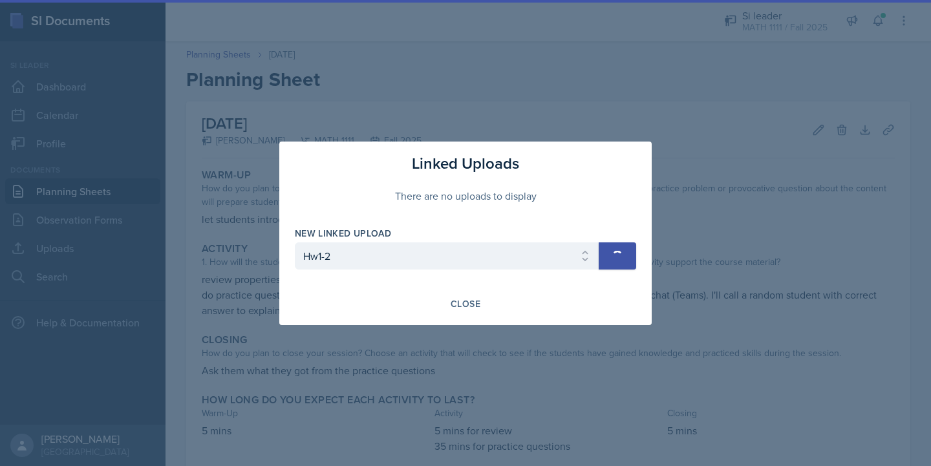
select select
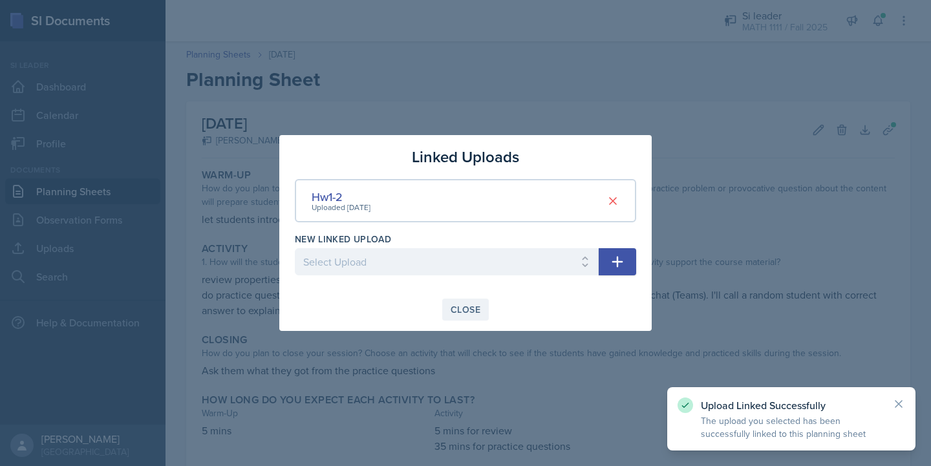
click at [466, 313] on div "Close" at bounding box center [465, 309] width 30 height 10
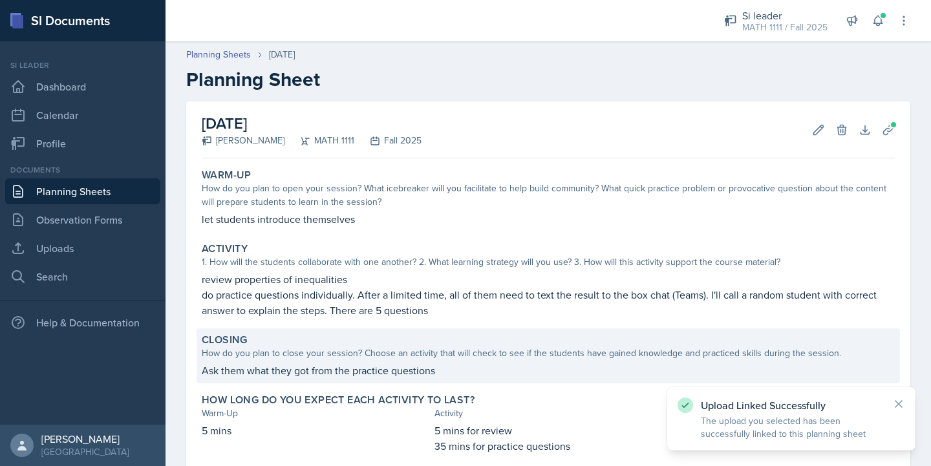
scroll to position [77, 0]
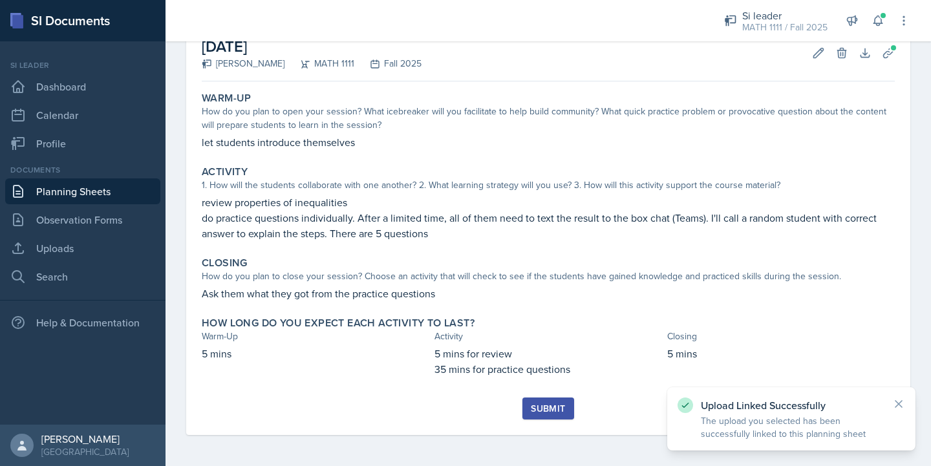
click at [554, 412] on div "Submit" at bounding box center [548, 408] width 34 height 10
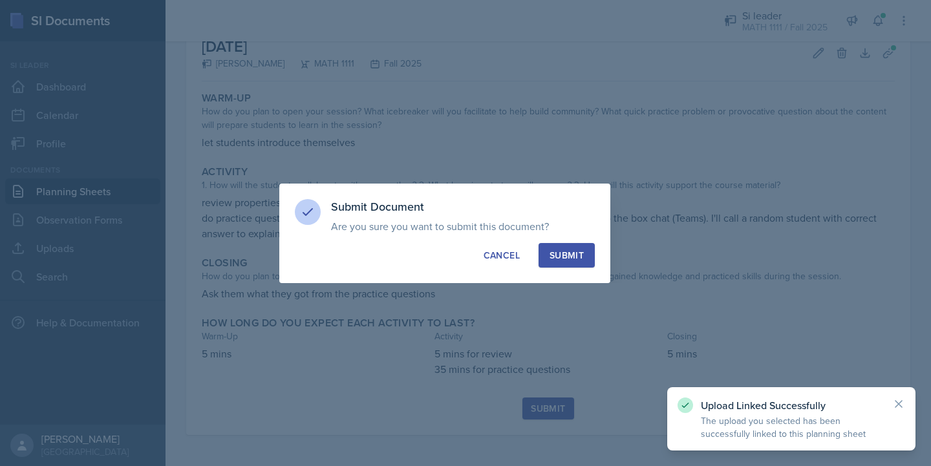
click at [577, 255] on div "Submit" at bounding box center [566, 255] width 34 height 13
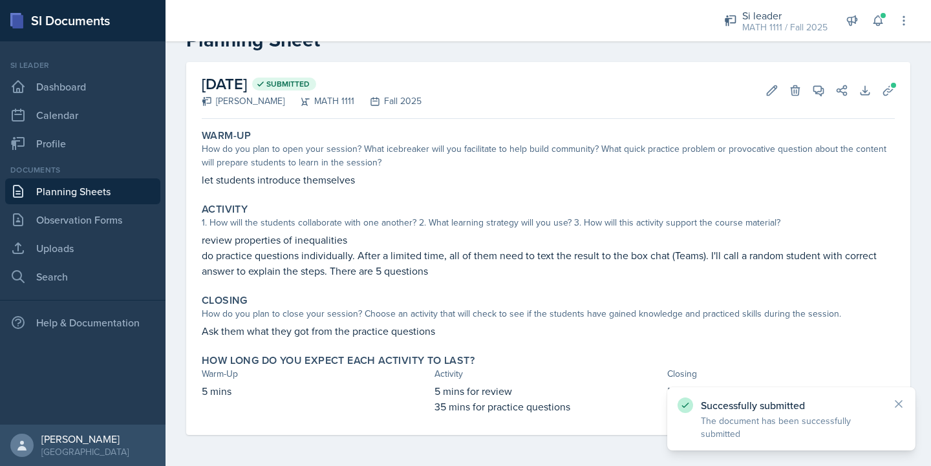
scroll to position [0, 0]
